Goal: Task Accomplishment & Management: Manage account settings

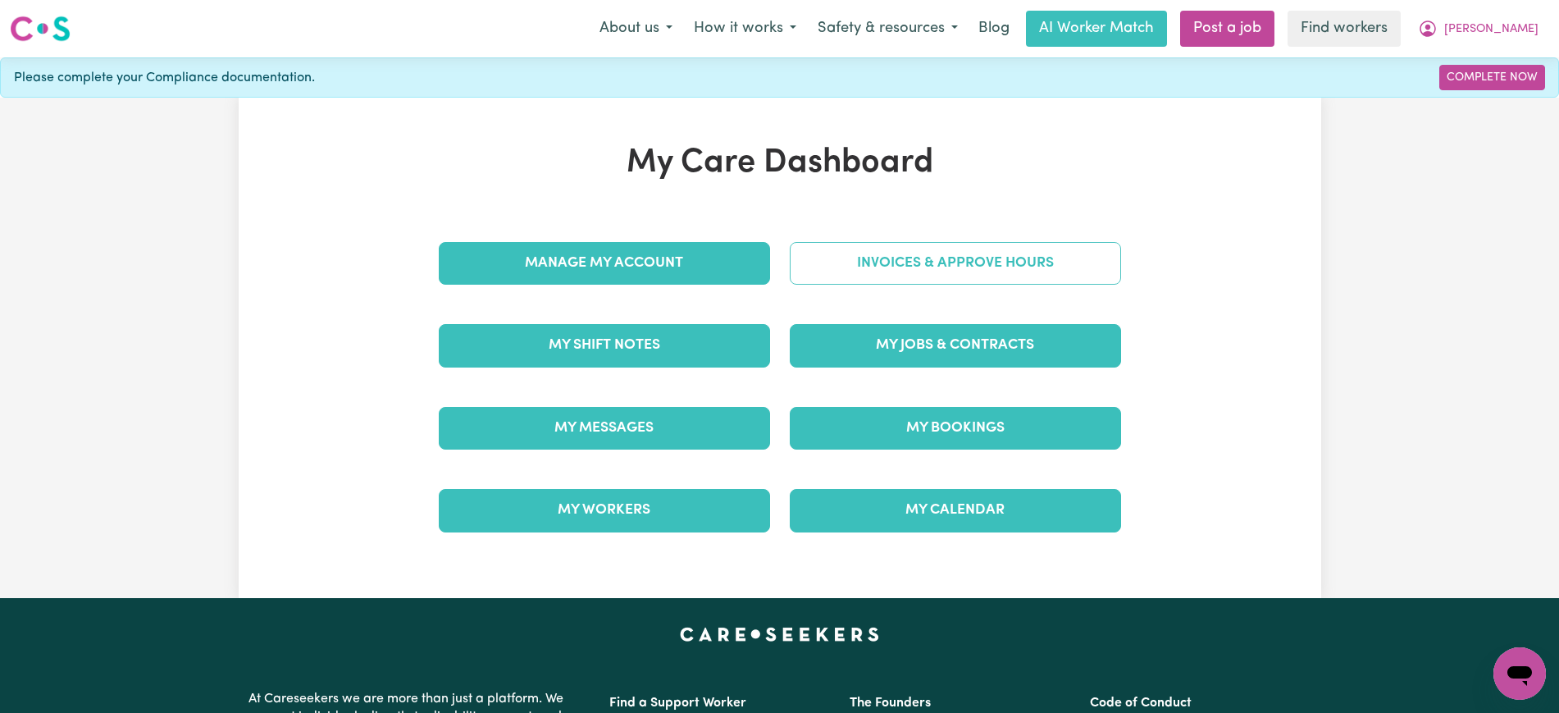
click at [840, 267] on link "Invoices & Approve Hours" at bounding box center [955, 263] width 331 height 43
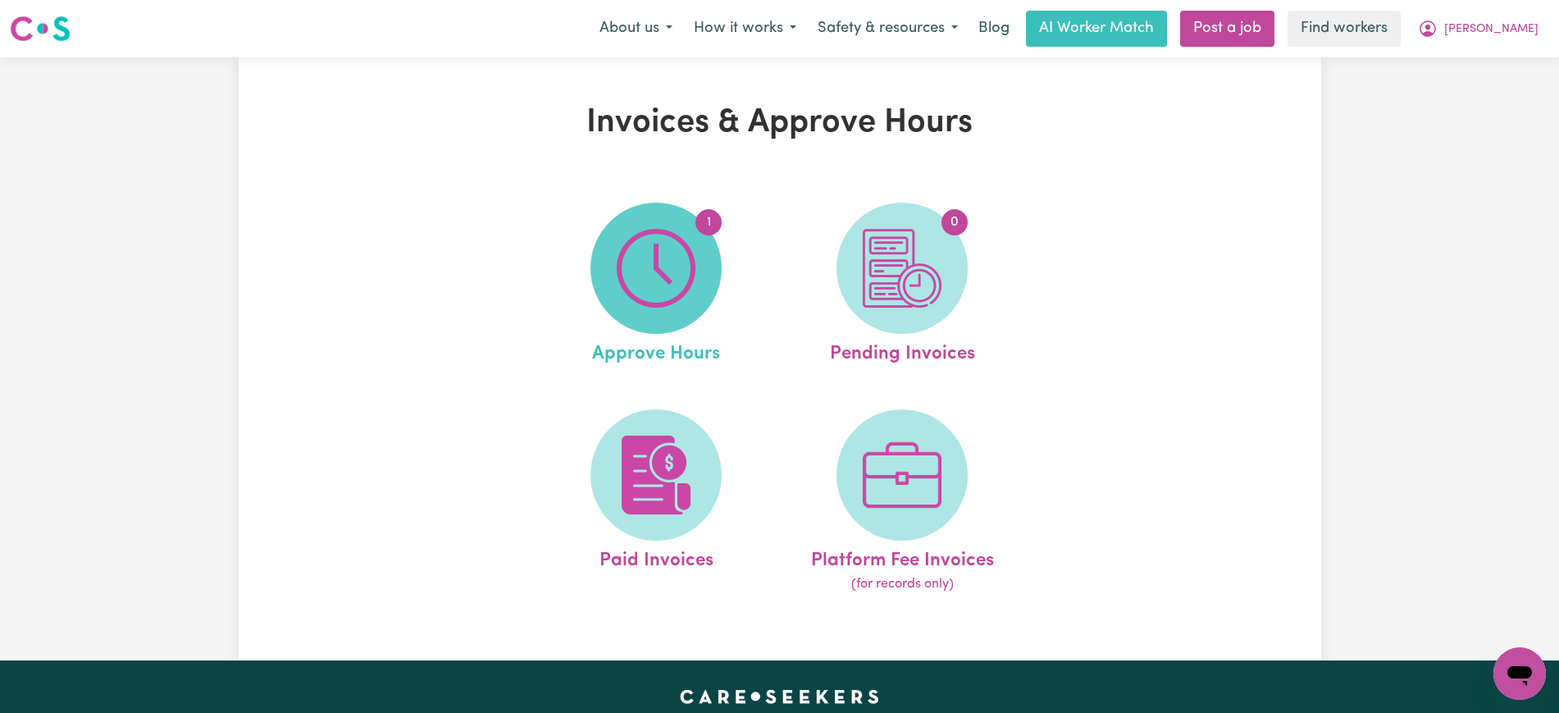
click at [634, 273] on img at bounding box center [656, 268] width 79 height 79
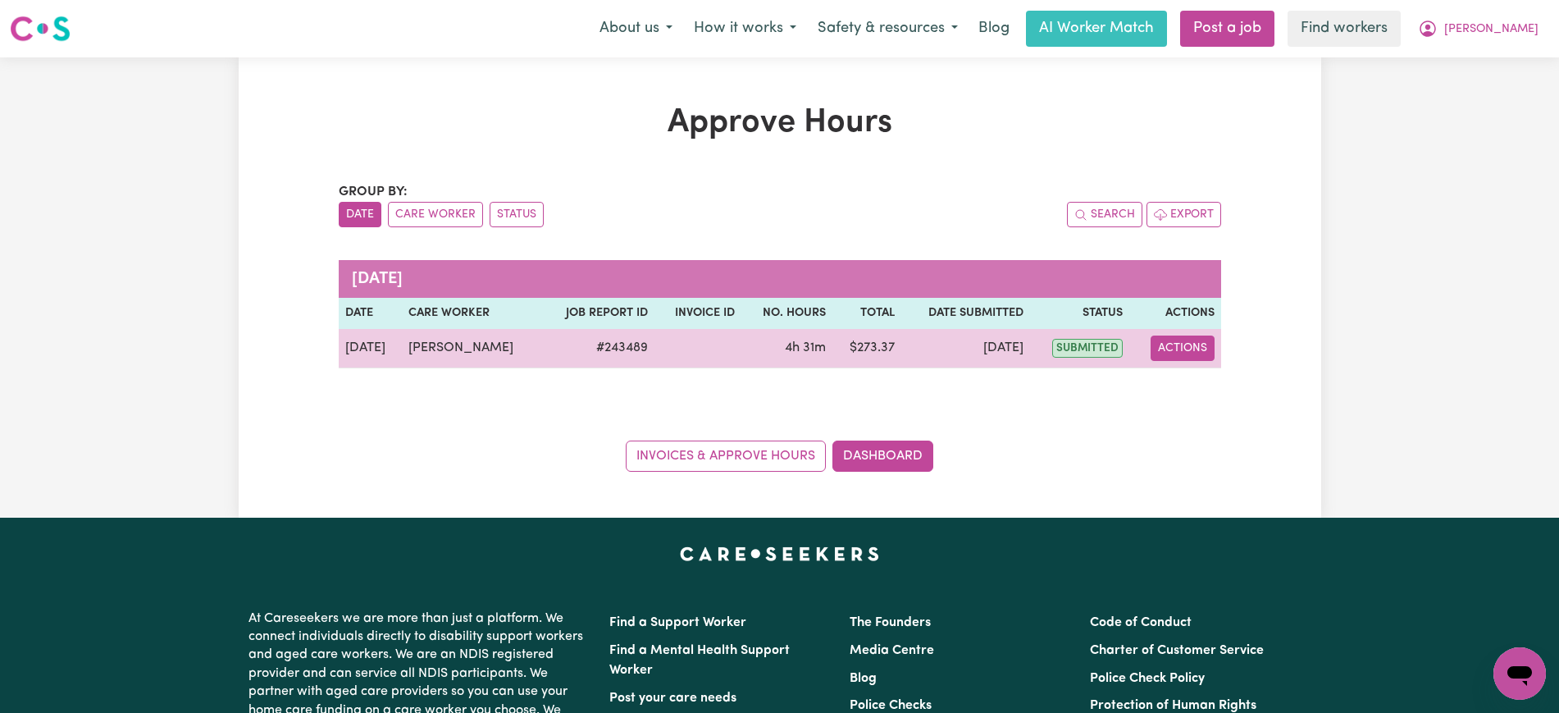
click at [1197, 351] on button "Actions" at bounding box center [1183, 347] width 64 height 25
click at [1188, 378] on link "View Job Report" at bounding box center [1224, 386] width 140 height 33
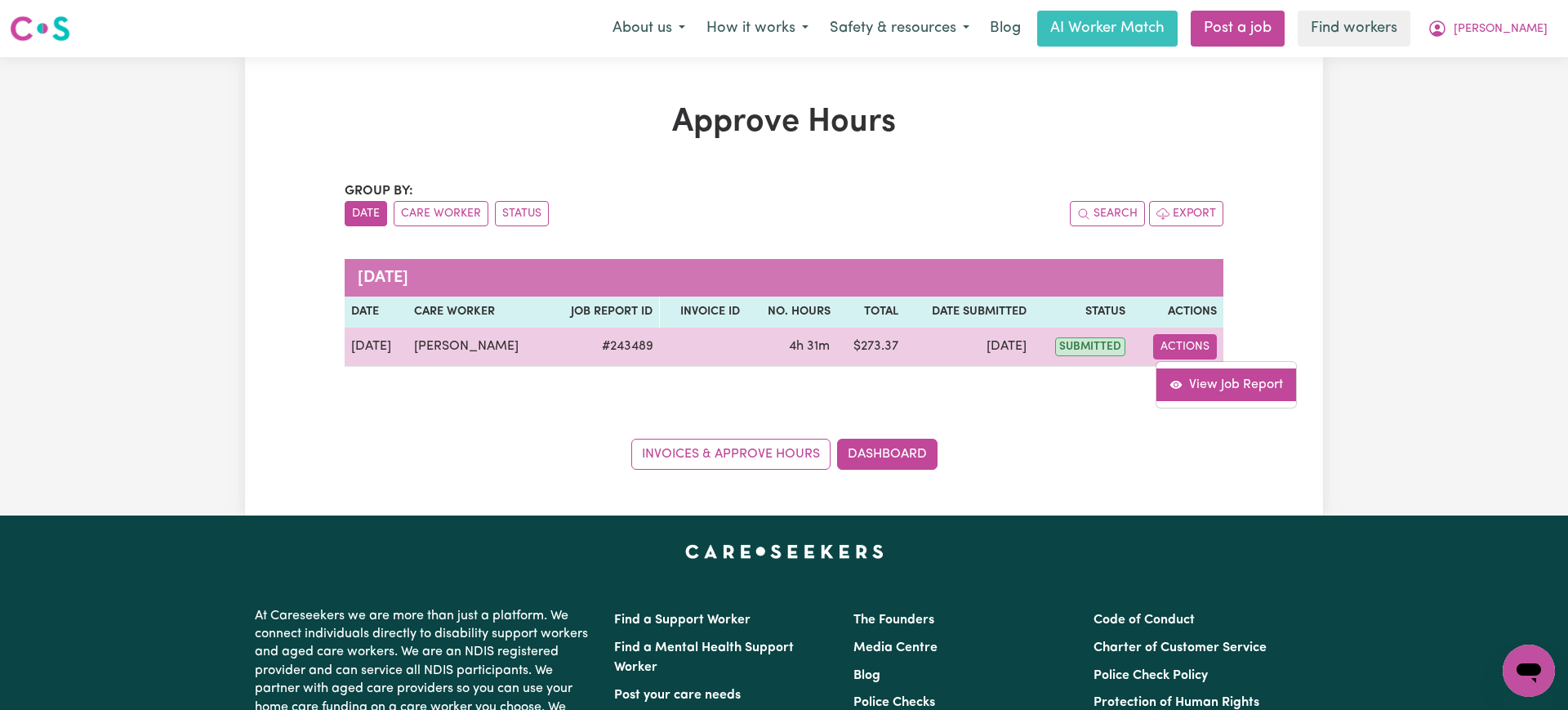
select select "pm"
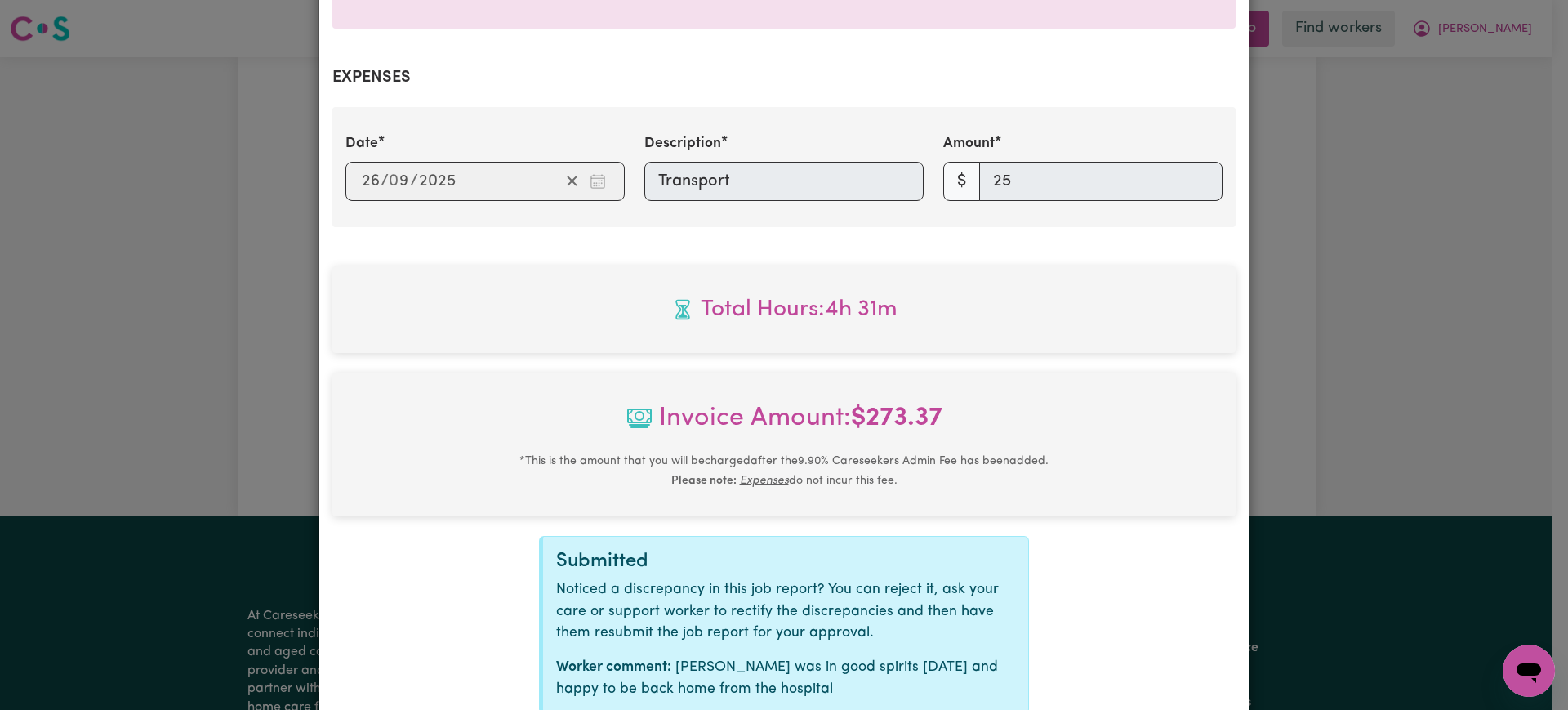
scroll to position [671, 0]
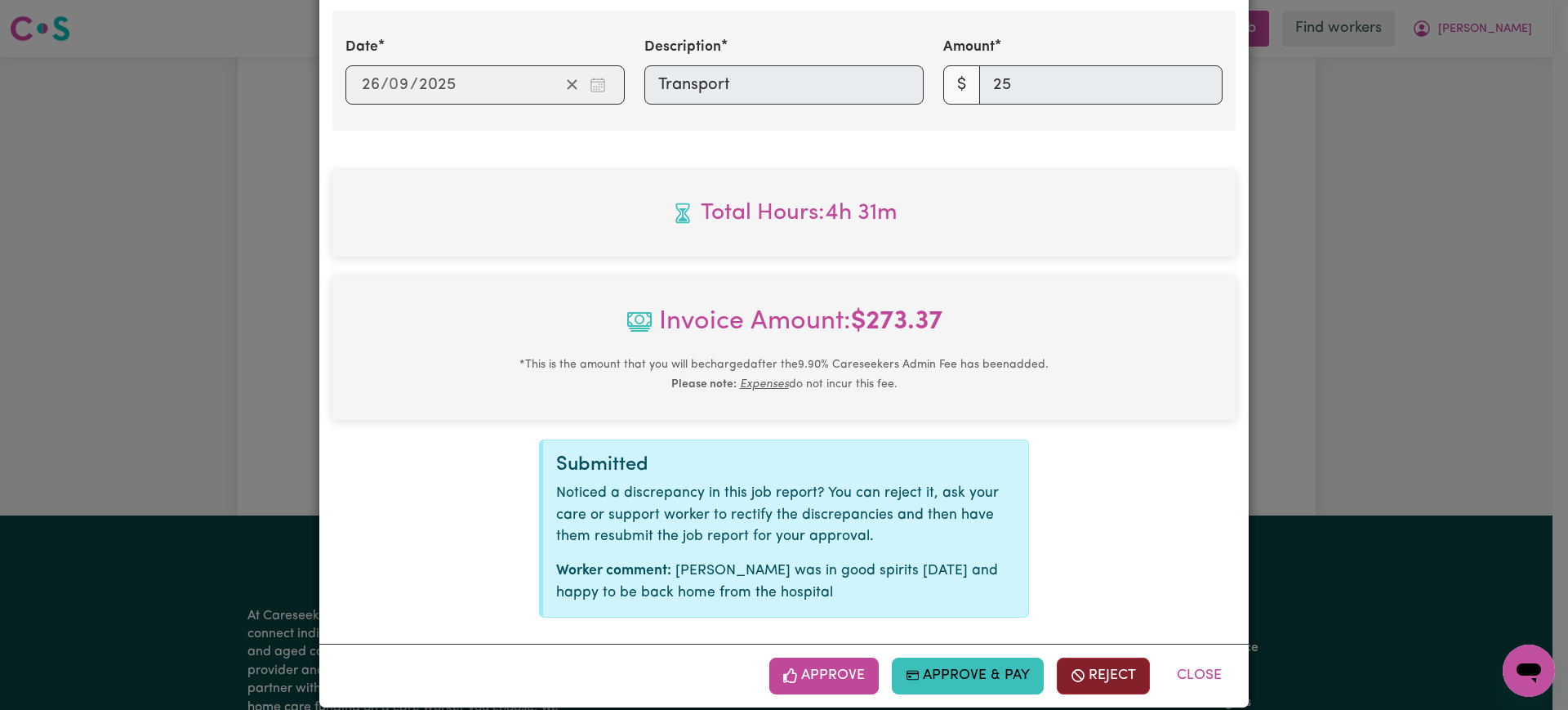
click at [1079, 657] on button "Reject" at bounding box center [1103, 675] width 94 height 36
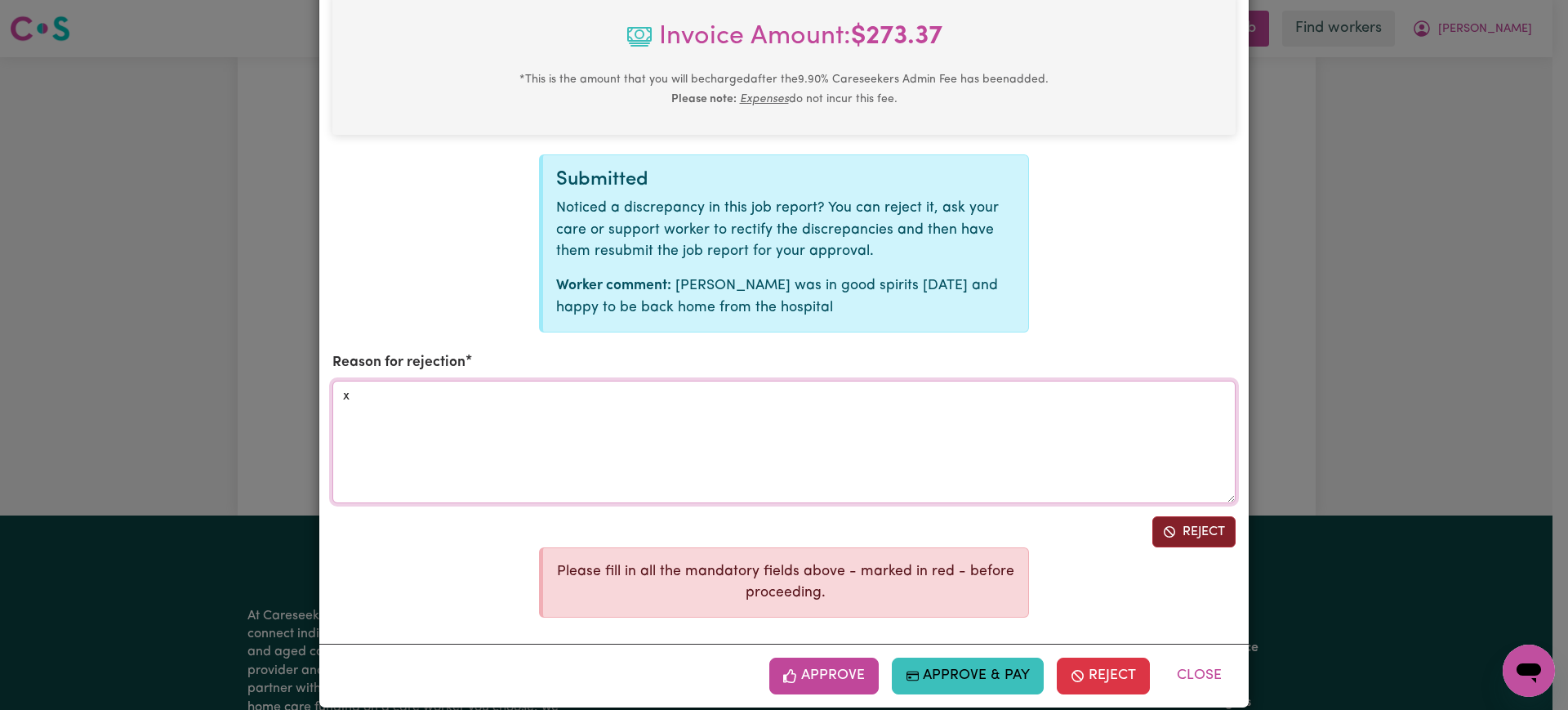
type textarea "x"
click at [1190, 518] on button "Reject" at bounding box center [1194, 531] width 84 height 31
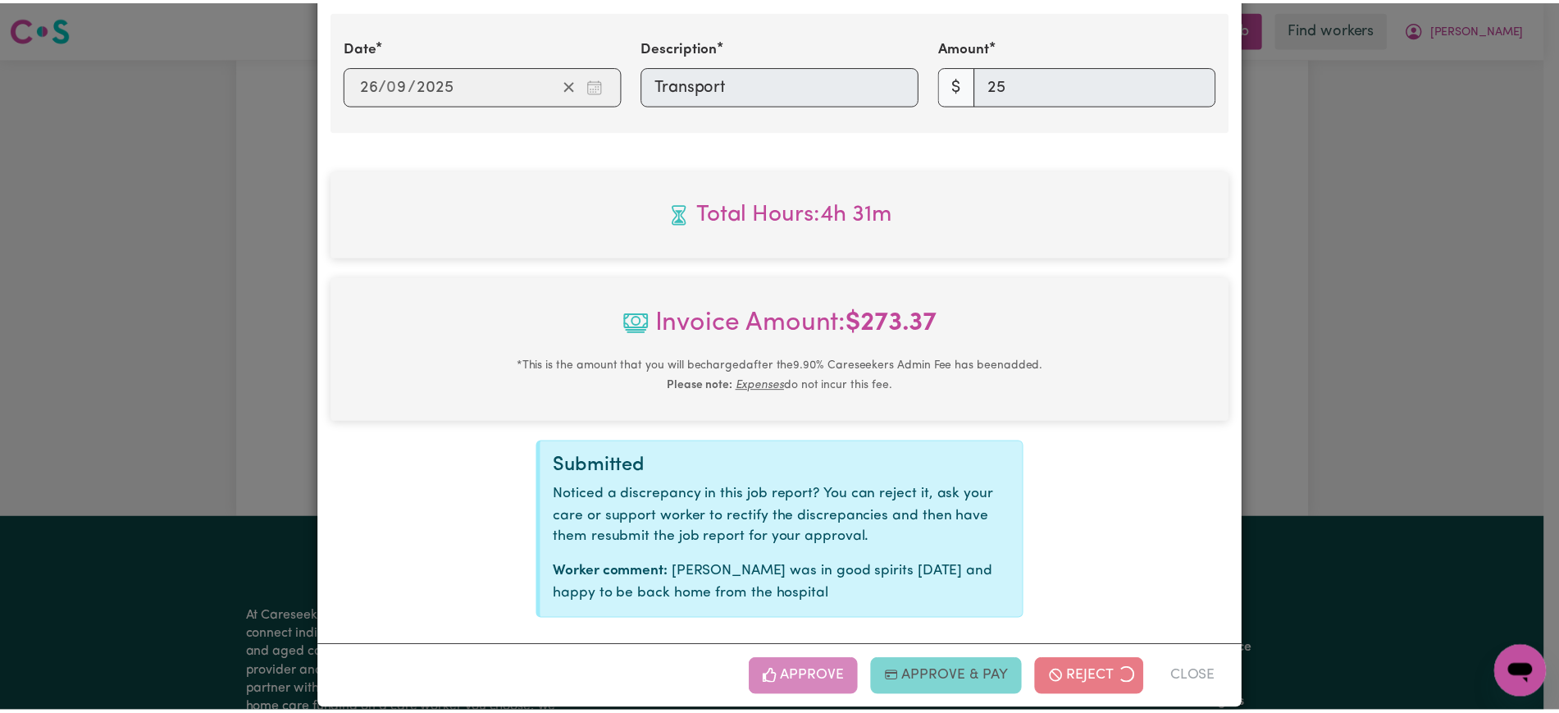
scroll to position [488, 0]
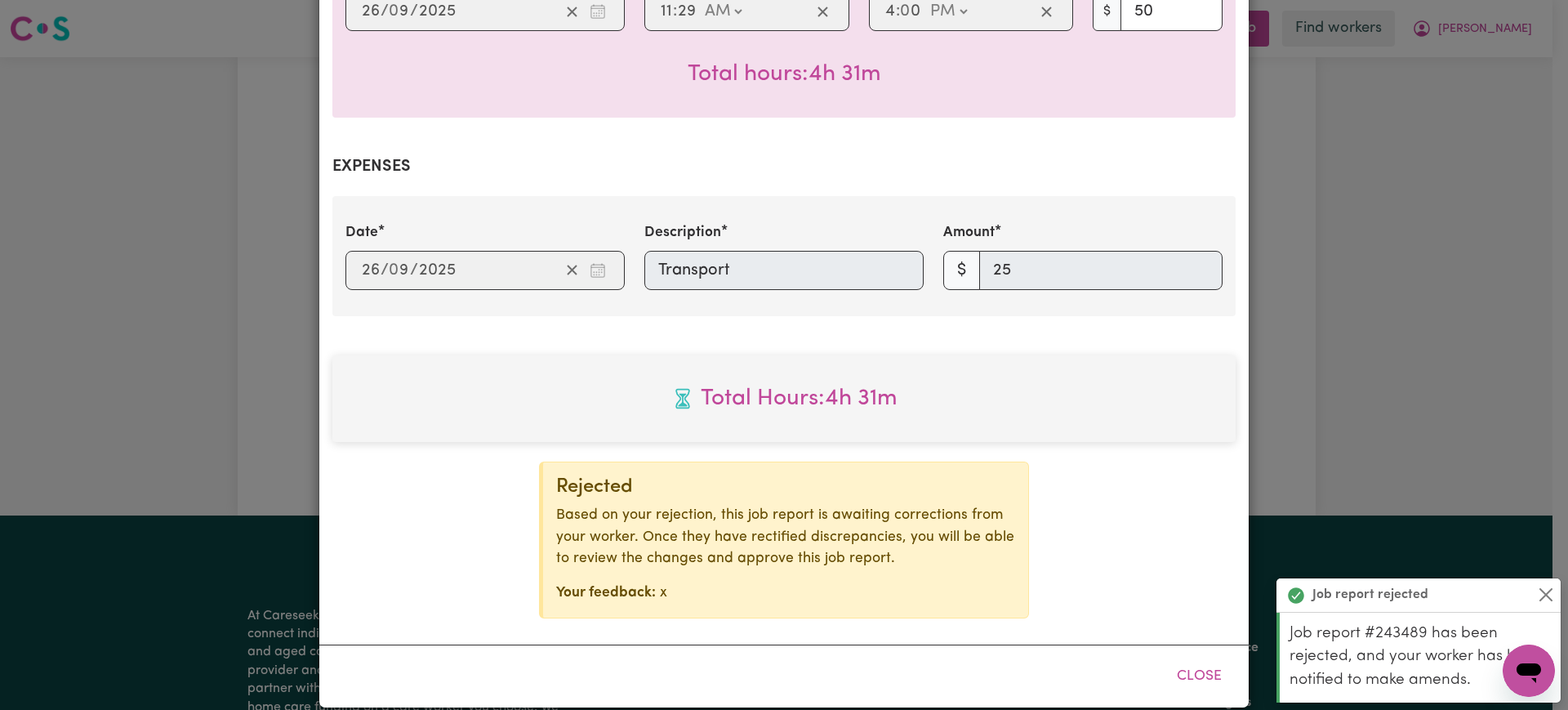
click at [1237, 316] on div "Summary Job report # 243489 Client name: [PERSON_NAME] Job title: Support Worke…" at bounding box center [784, 123] width 929 height 1042
click at [1355, 275] on div "Job Report # 243489 - [PERSON_NAME] Summary Job report # 243489 Client name: [P…" at bounding box center [784, 355] width 1568 height 710
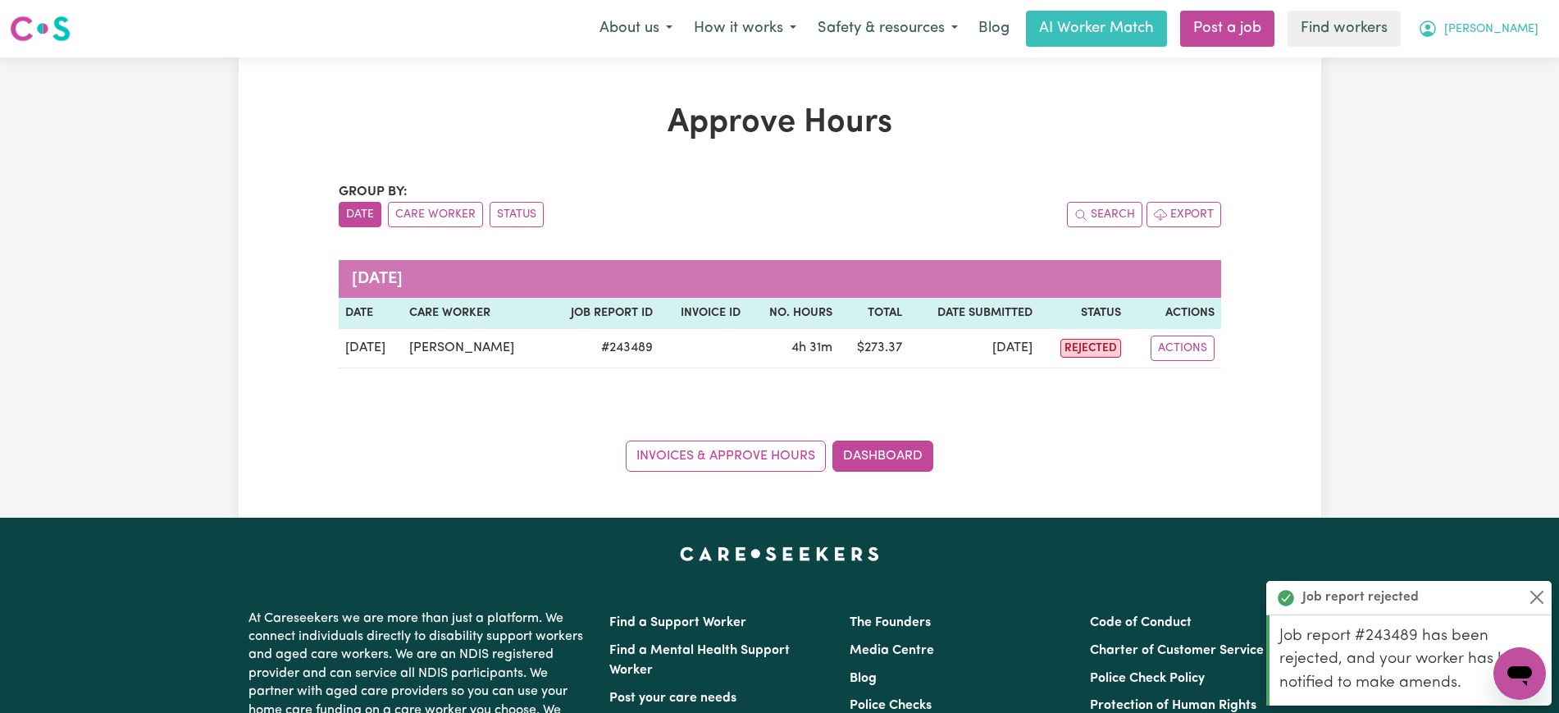
click at [1438, 26] on icon "My Account" at bounding box center [1428, 29] width 20 height 20
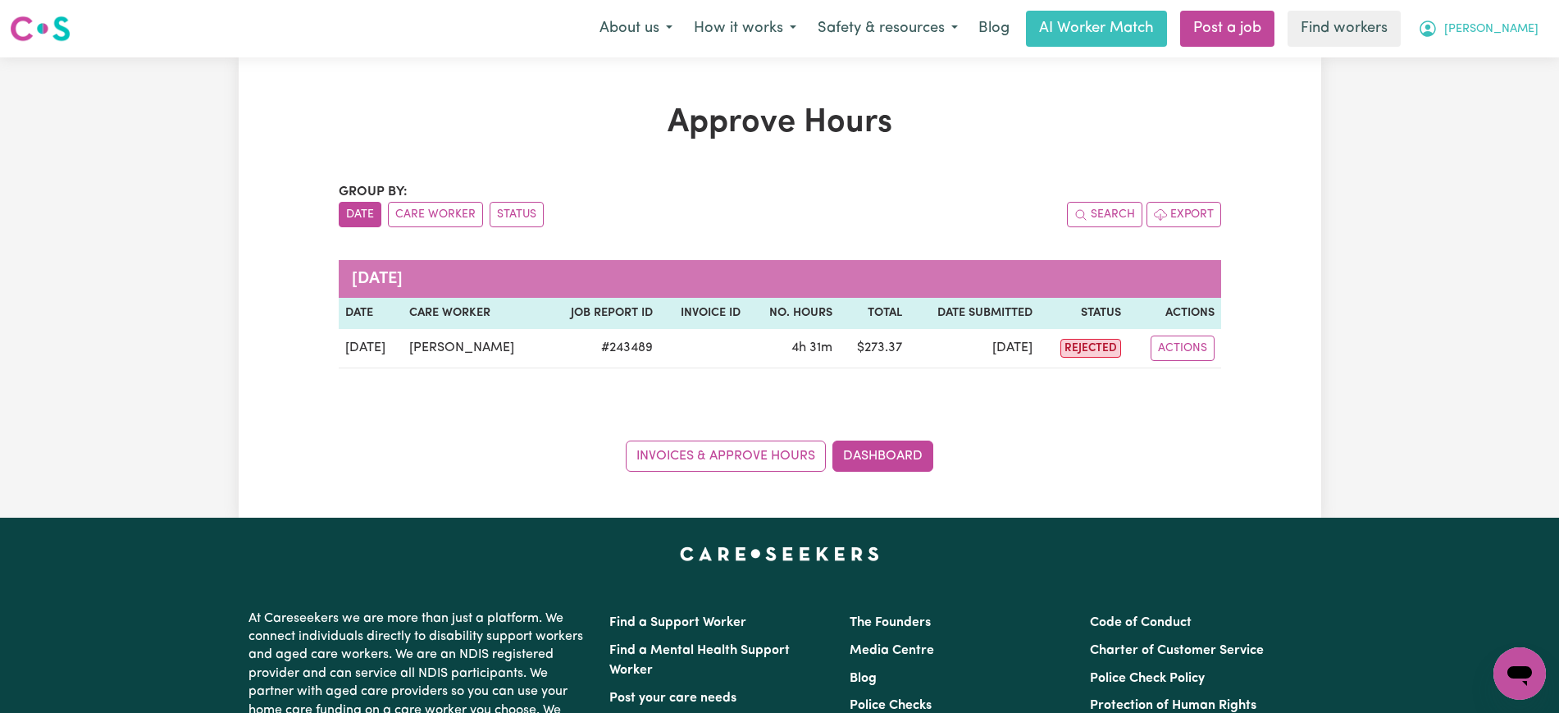
click at [1438, 24] on icon "My Account" at bounding box center [1428, 29] width 20 height 20
click at [1469, 84] on link "Logout" at bounding box center [1484, 94] width 130 height 31
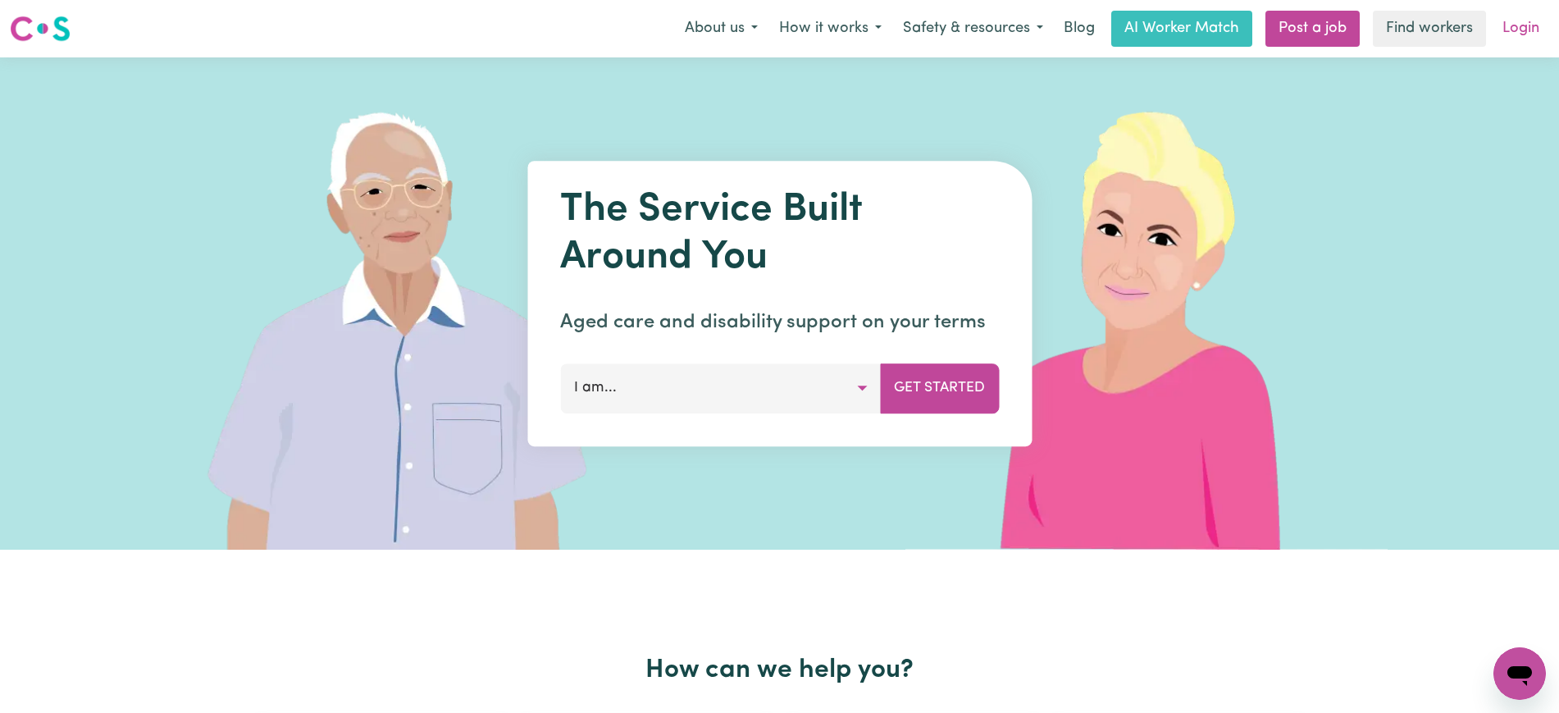
click at [1529, 19] on link "Login" at bounding box center [1521, 29] width 57 height 36
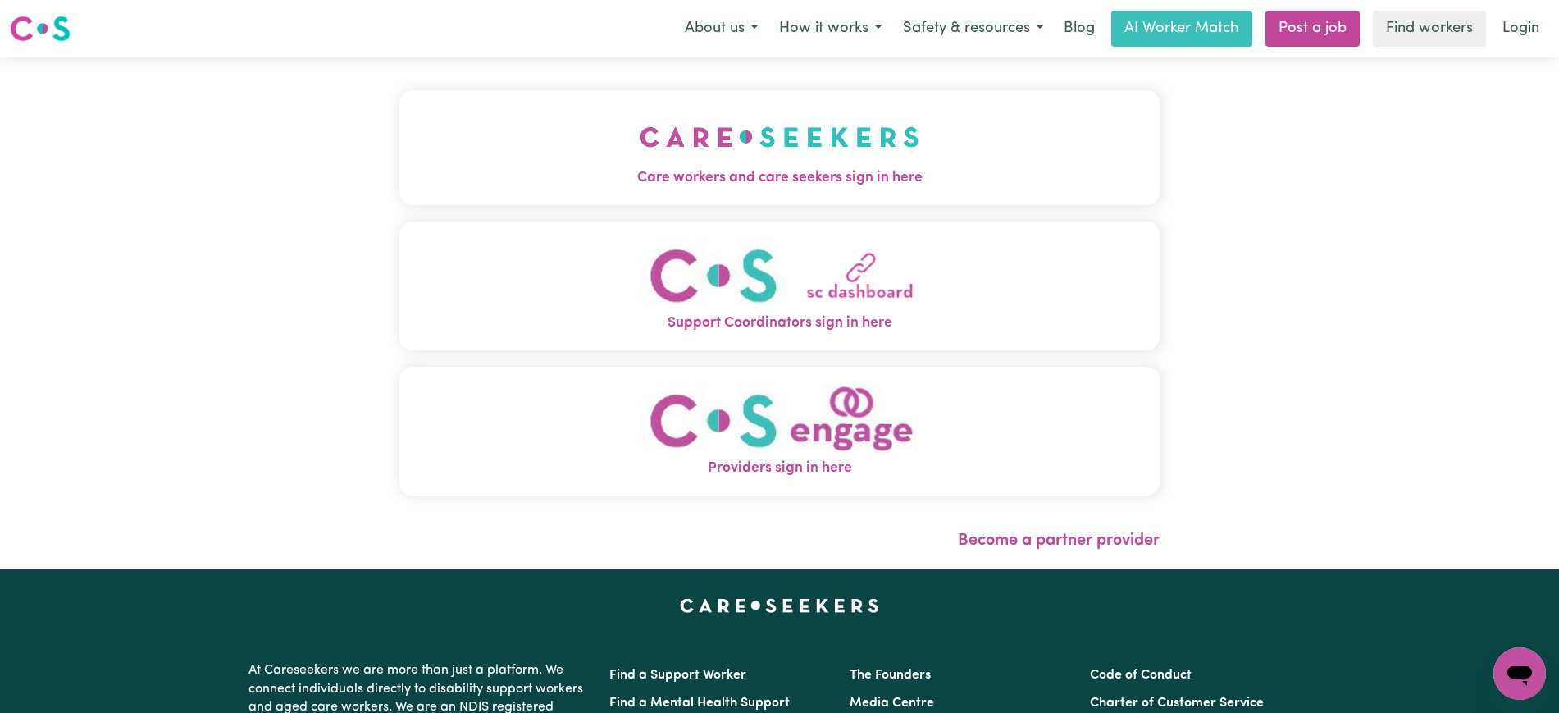
click at [658, 155] on img "Care workers and care seekers sign in here" at bounding box center [780, 137] width 280 height 61
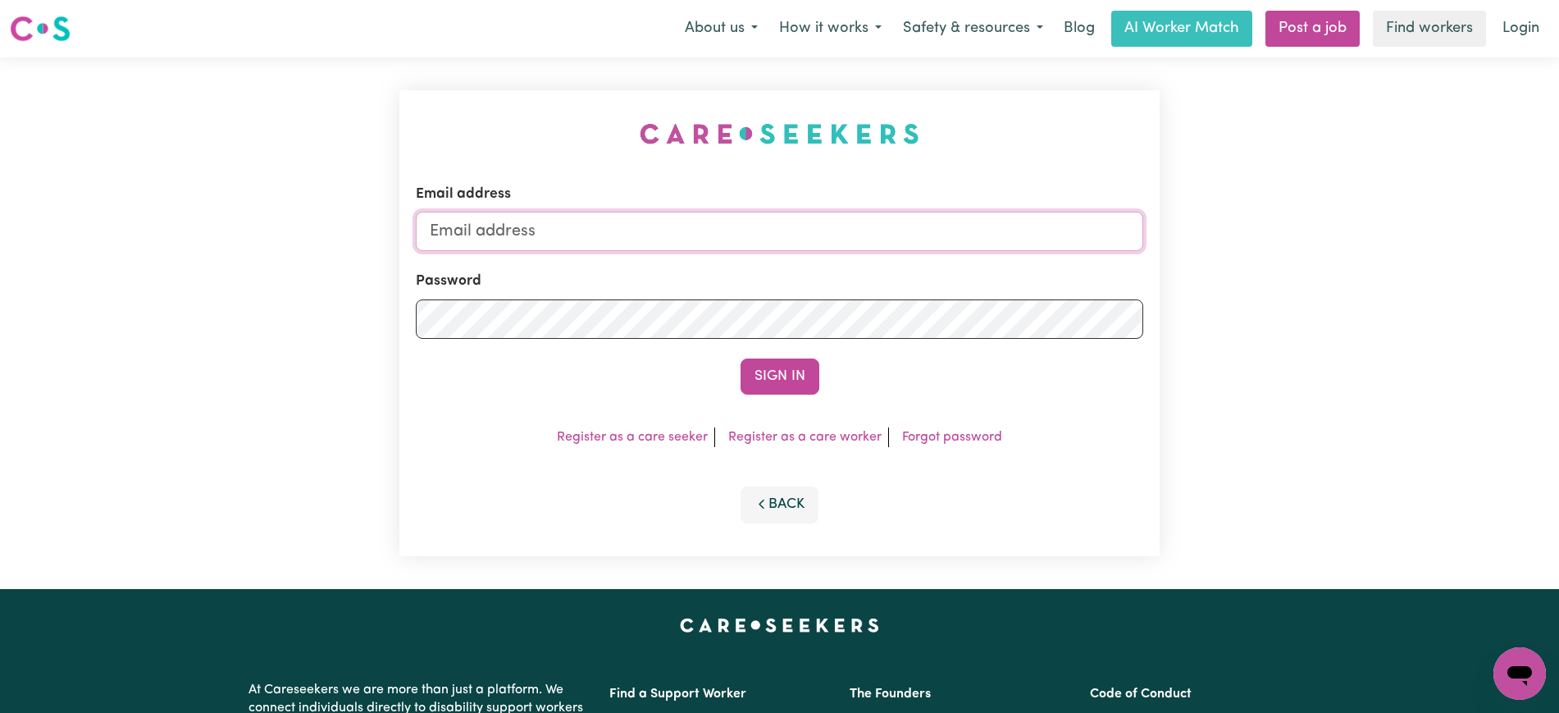
type input "[EMAIL_ADDRESS][DOMAIN_NAME]"
click at [777, 376] on button "Sign In" at bounding box center [780, 376] width 79 height 36
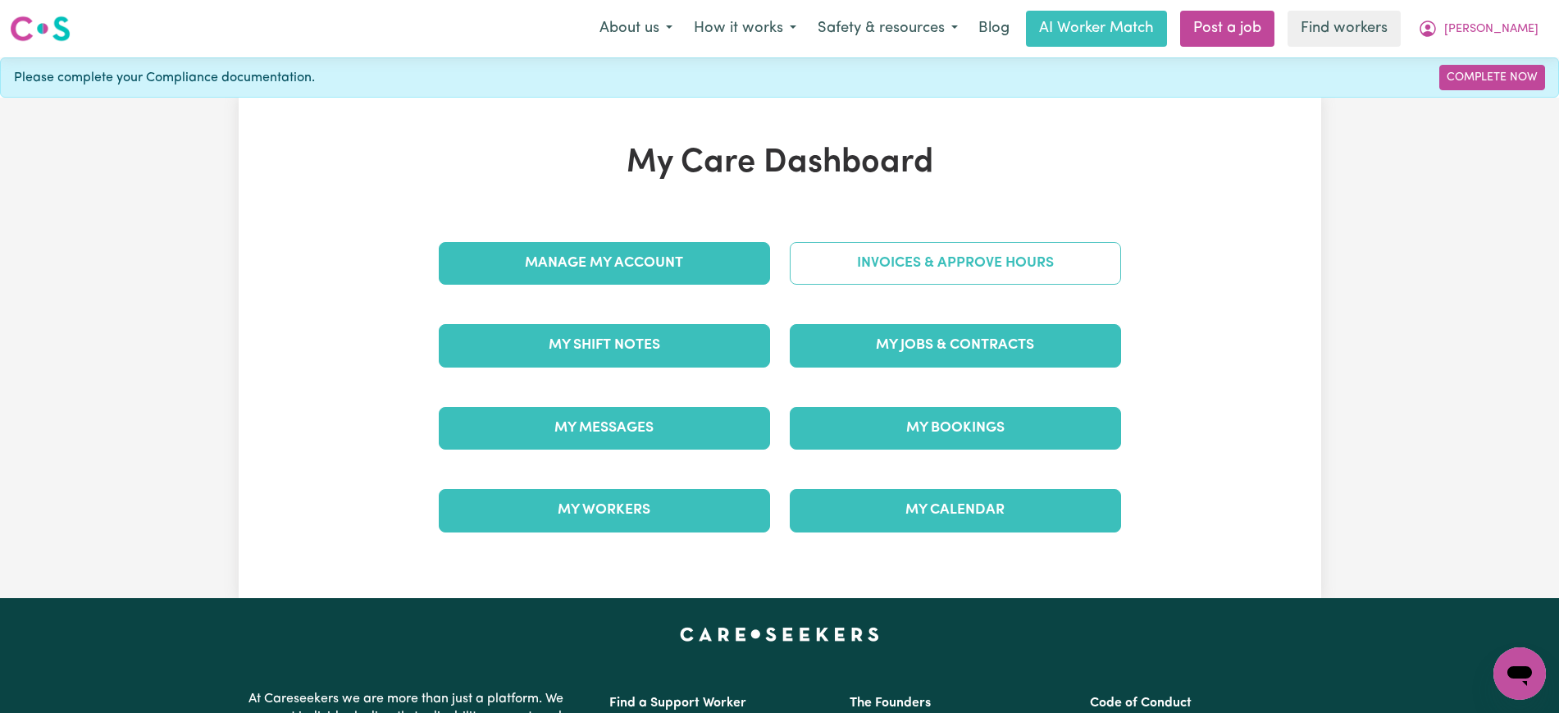
click at [933, 276] on link "Invoices & Approve Hours" at bounding box center [955, 263] width 331 height 43
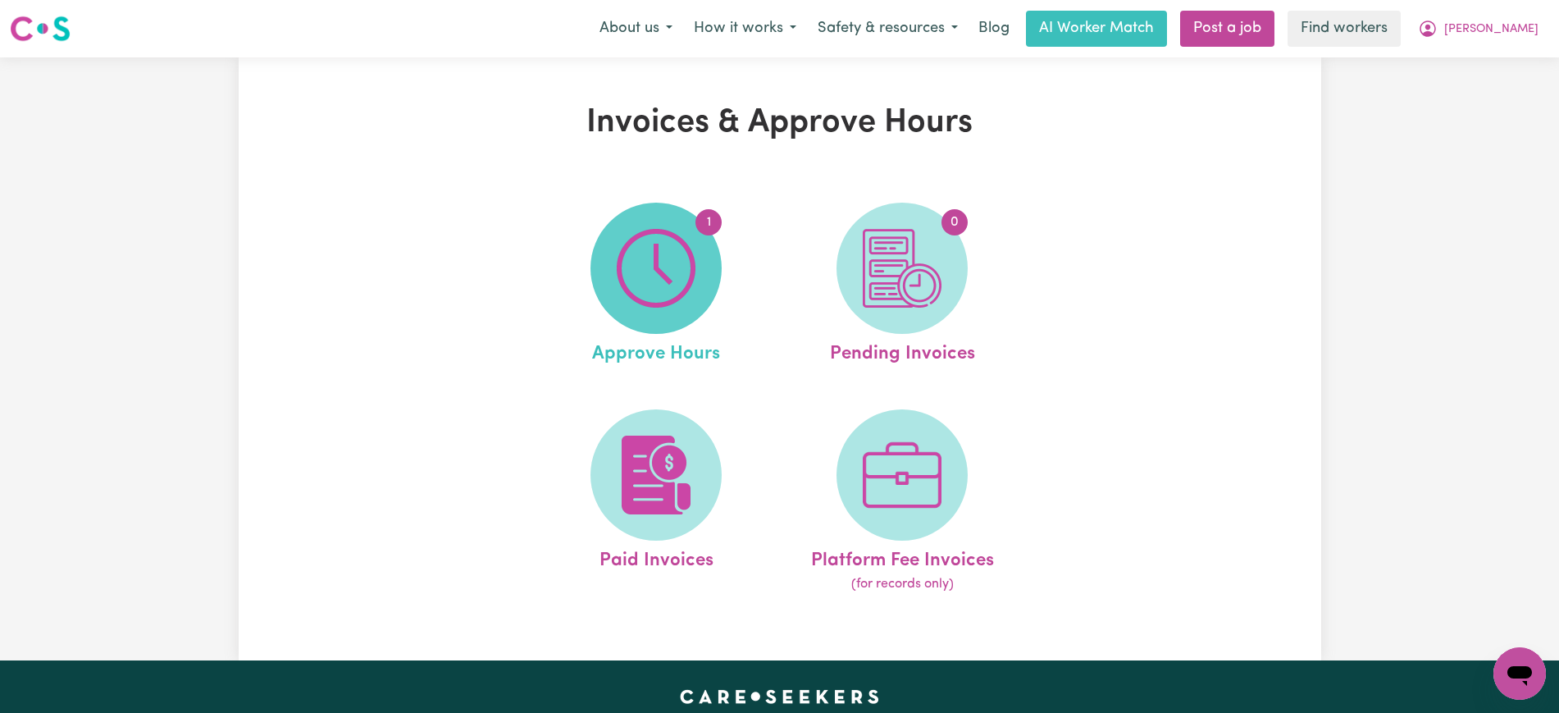
click at [691, 277] on img at bounding box center [656, 268] width 79 height 79
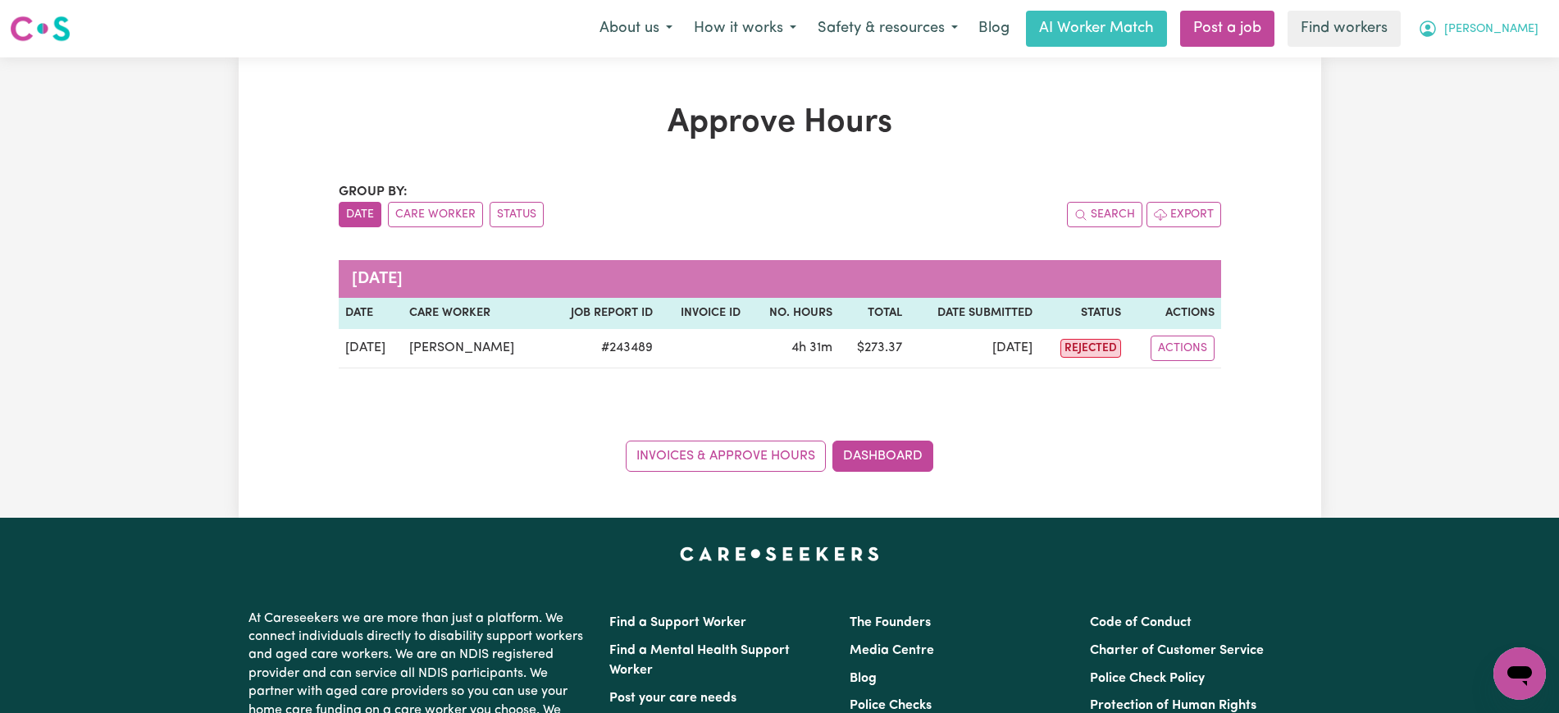
click at [1430, 29] on icon "My Account" at bounding box center [1428, 28] width 5 height 6
click at [1509, 99] on link "Logout" at bounding box center [1484, 94] width 130 height 31
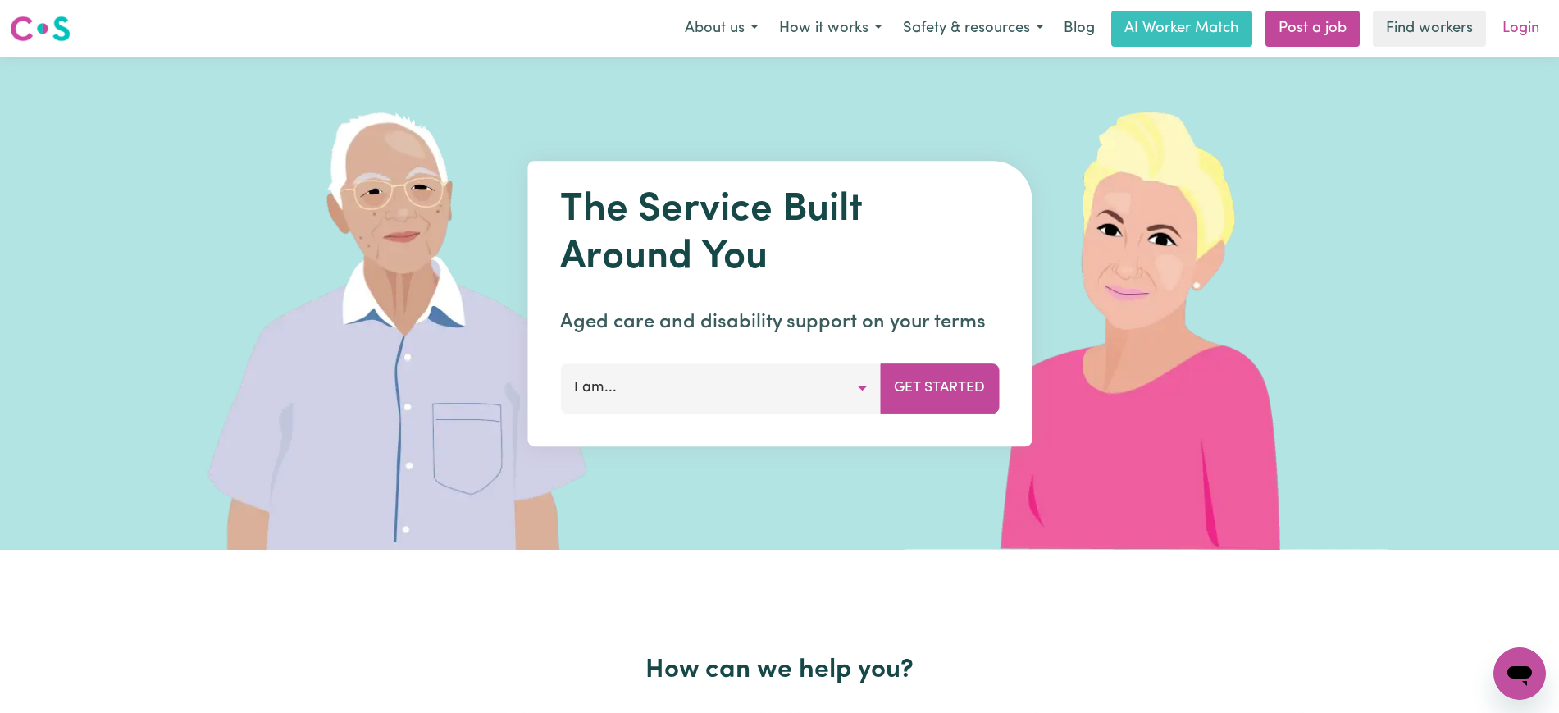
click at [1509, 29] on link "Login" at bounding box center [1521, 29] width 57 height 36
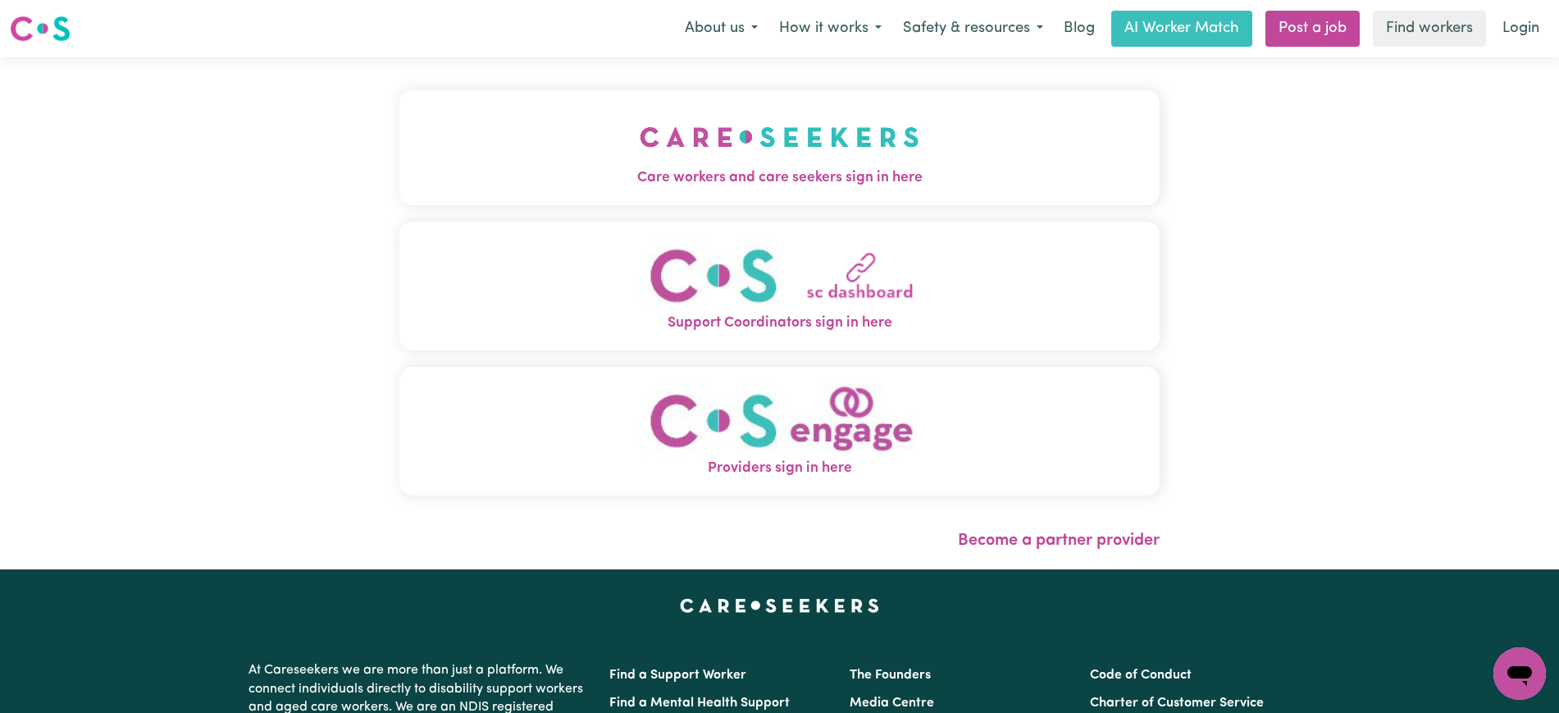
drag, startPoint x: 919, startPoint y: 197, endPoint x: 905, endPoint y: 192, distance: 14.8
click at [921, 198] on button "Care workers and care seekers sign in here" at bounding box center [779, 147] width 760 height 115
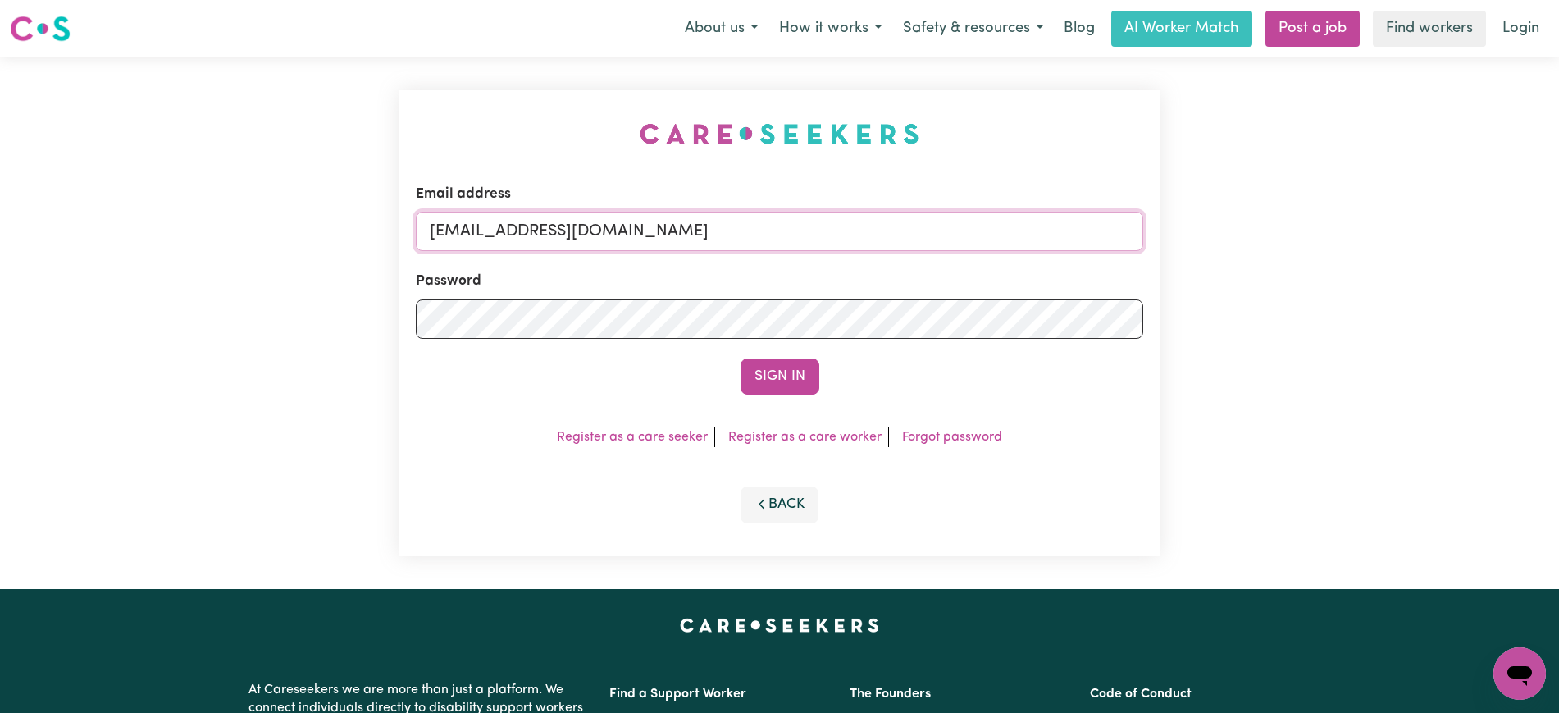
drag, startPoint x: 531, startPoint y: 235, endPoint x: 1209, endPoint y: 246, distance: 677.6
click at [1209, 246] on div "Email address [EMAIL_ADDRESS][DOMAIN_NAME] Password Sign In Register as a care …" at bounding box center [779, 322] width 1559 height 531
type input "SUPERUSER~[EMAIL_ADDRESS][DOMAIN_NAME]"
click at [741, 358] on button "Sign In" at bounding box center [780, 376] width 79 height 36
